Goal: Find specific page/section: Find specific page/section

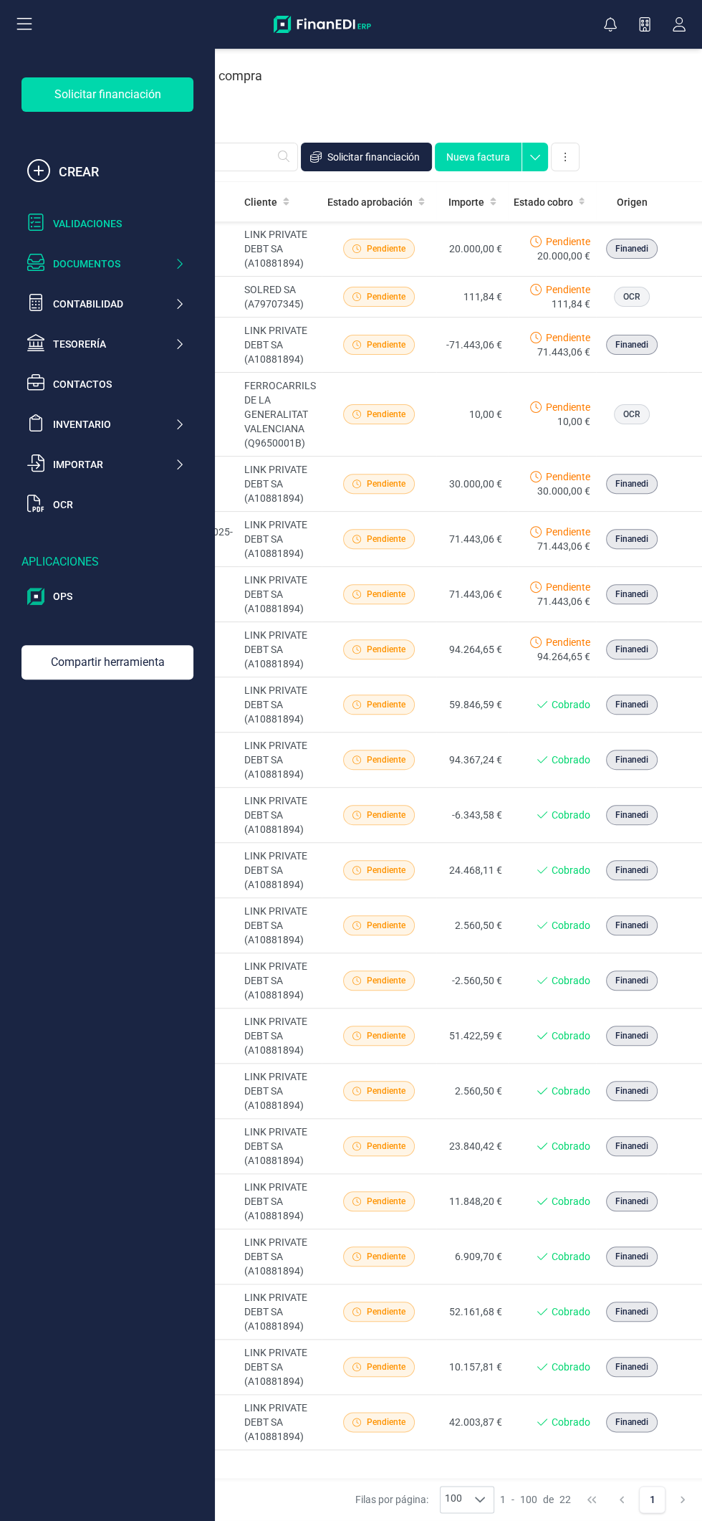
click at [118, 224] on div "Validaciones" at bounding box center [119, 223] width 132 height 14
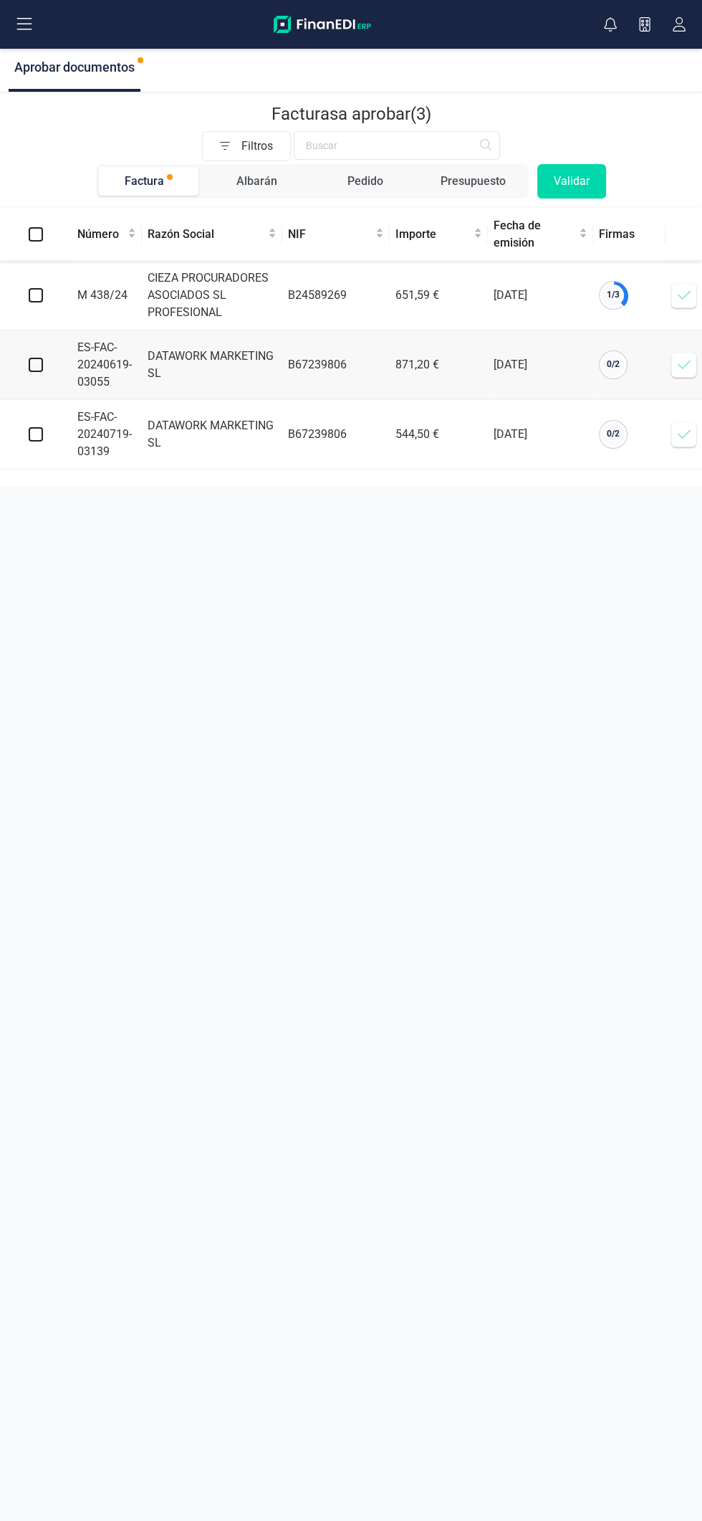
click at [37, 18] on button at bounding box center [24, 24] width 46 height 46
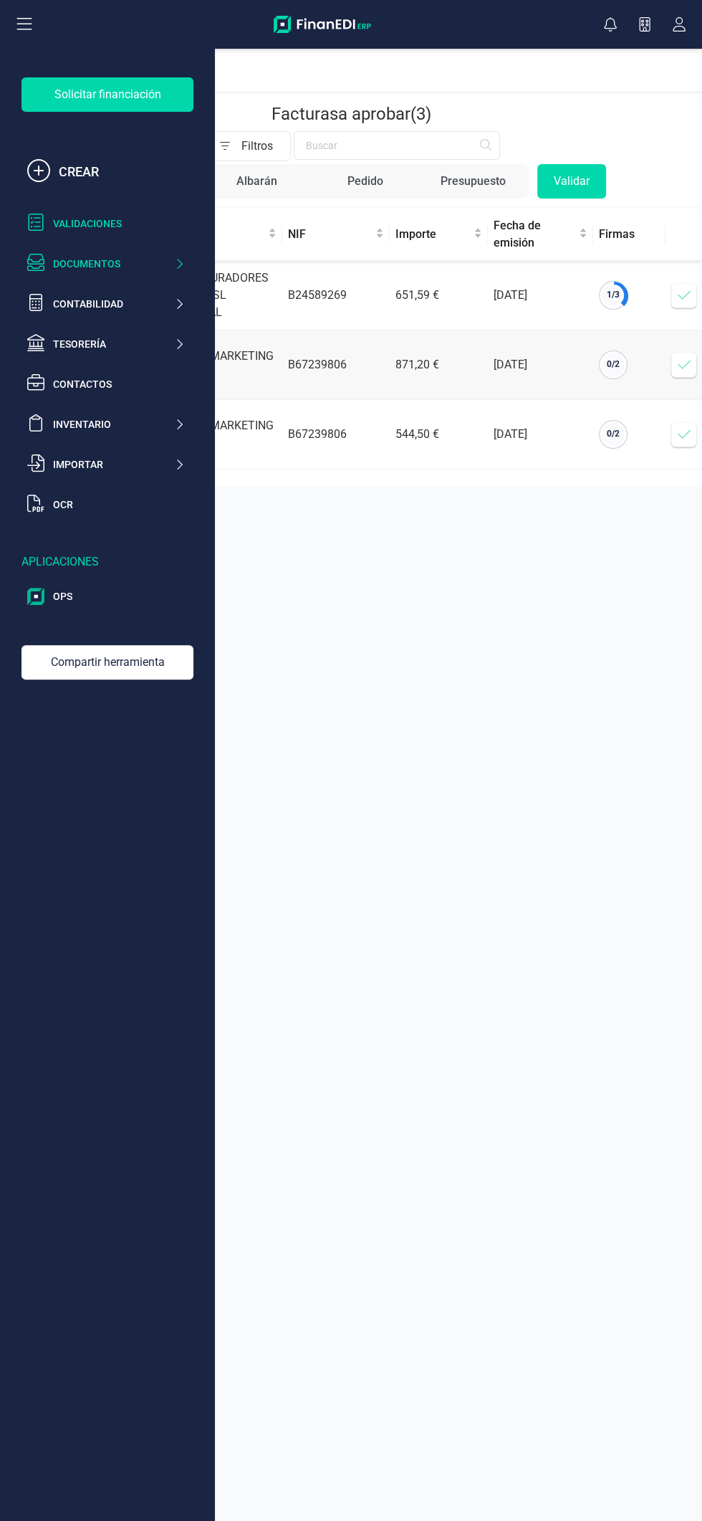
click at [124, 262] on div "Documentos" at bounding box center [113, 264] width 121 height 14
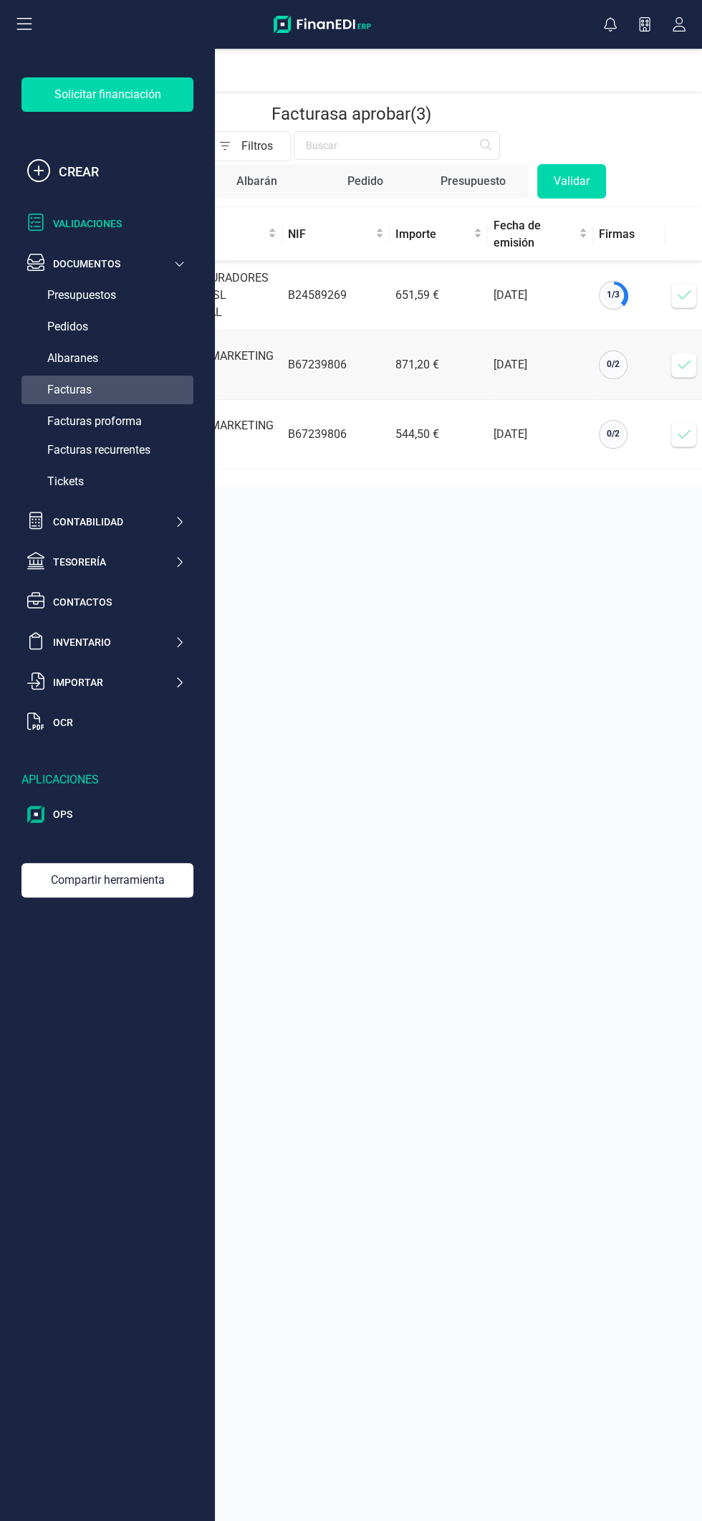
click at [125, 388] on div "Facturas" at bounding box center [108, 390] width 172 height 29
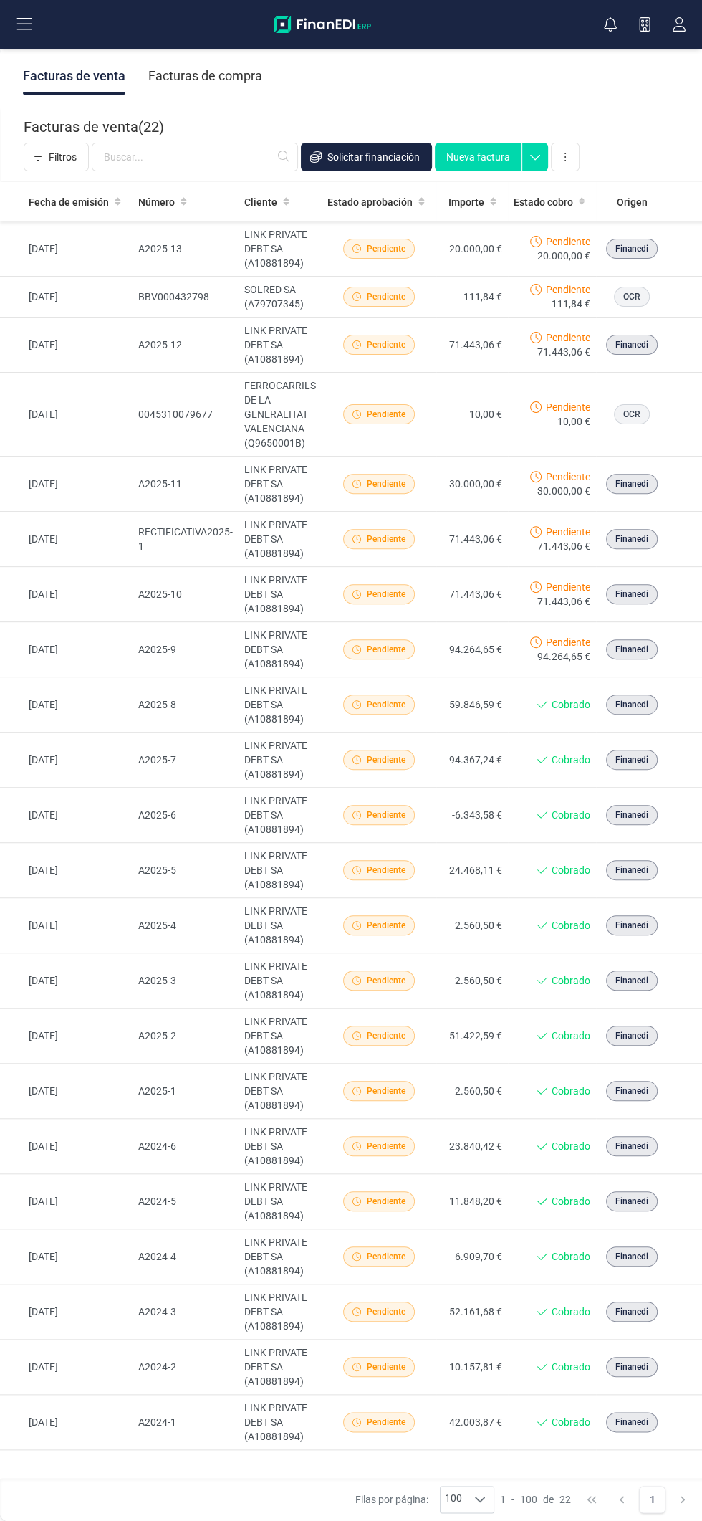
click at [229, 70] on div "Facturas de compra" at bounding box center [205, 75] width 114 height 37
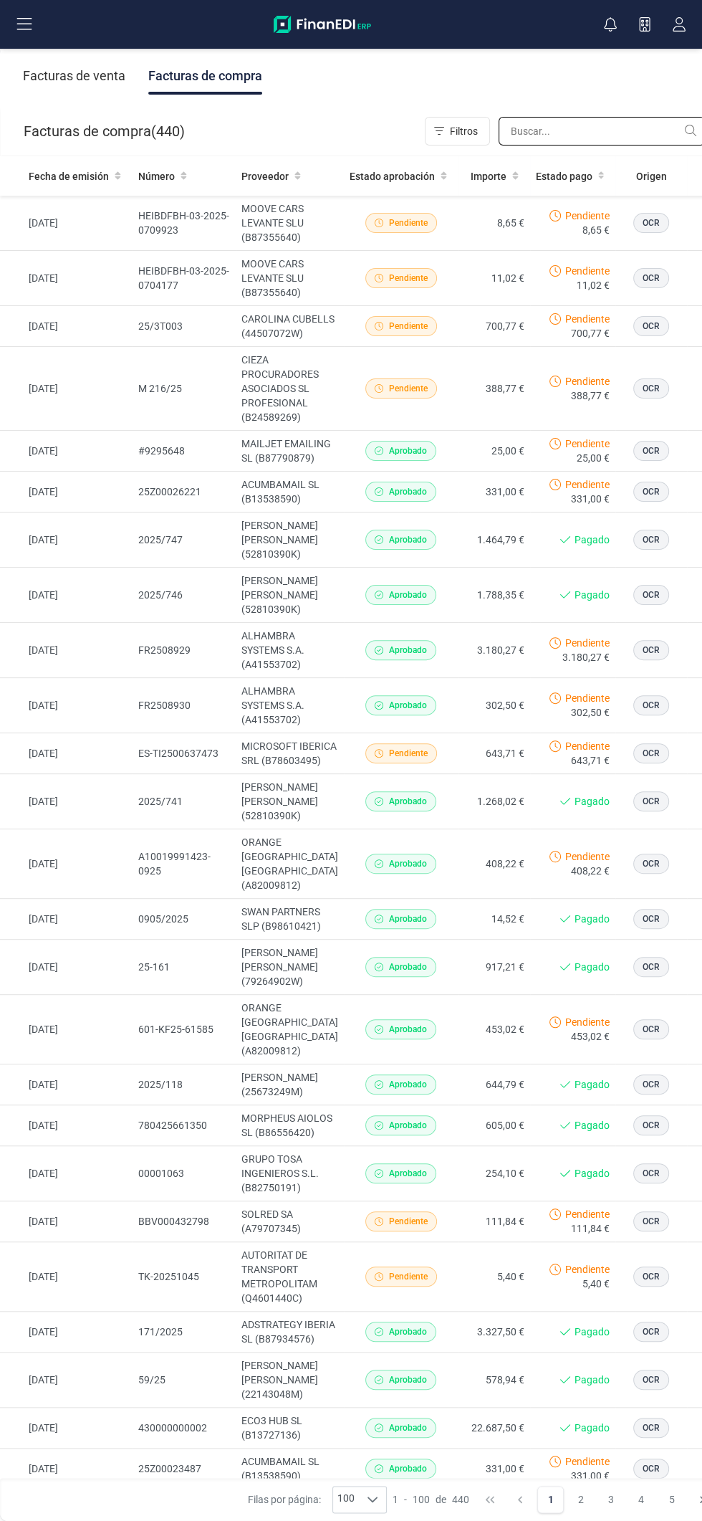
click at [555, 130] on input "text" at bounding box center [602, 131] width 206 height 29
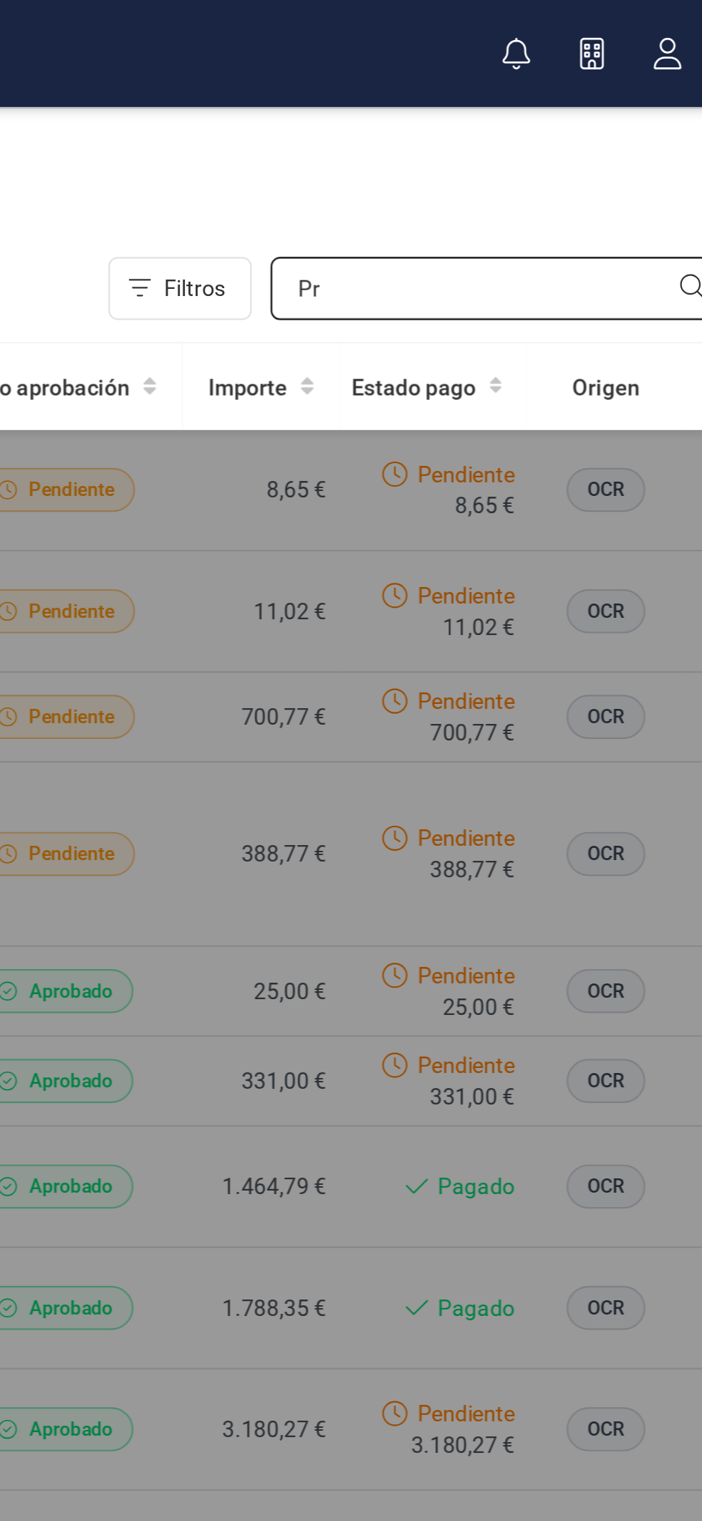
type input "P"
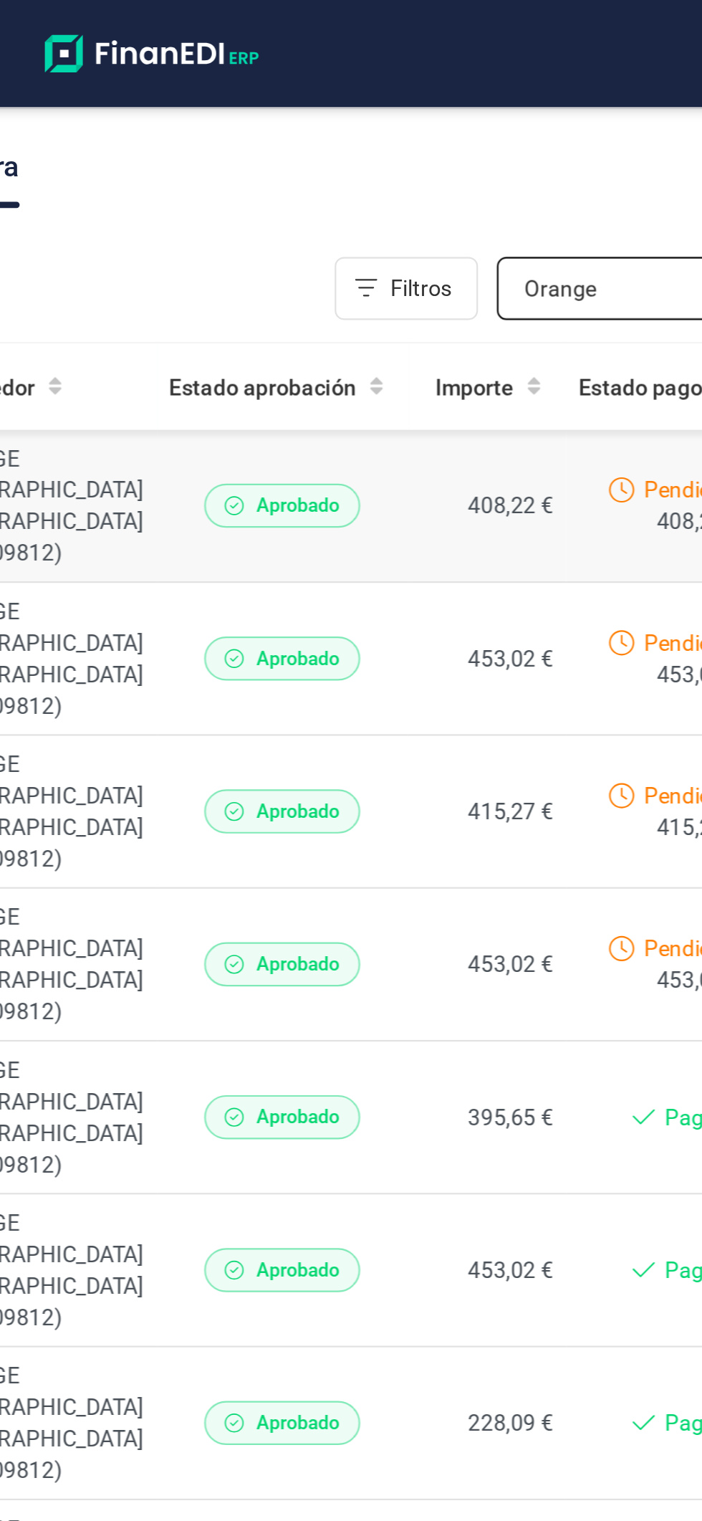
type input "Orange"
click at [459, 233] on td "408,22 €" at bounding box center [475, 231] width 72 height 70
